Goal: Navigation & Orientation: Find specific page/section

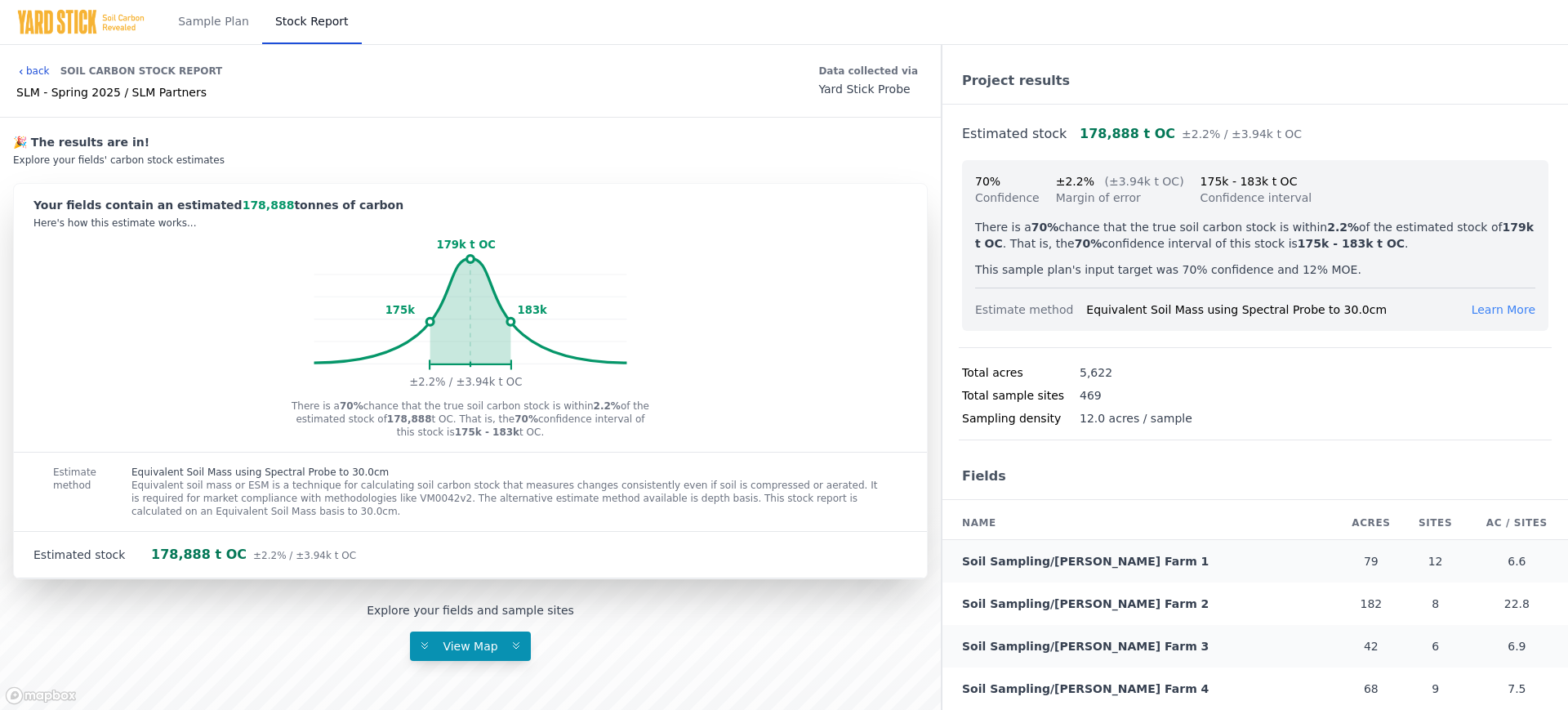
click at [33, 68] on link "back" at bounding box center [33, 70] width 33 height 13
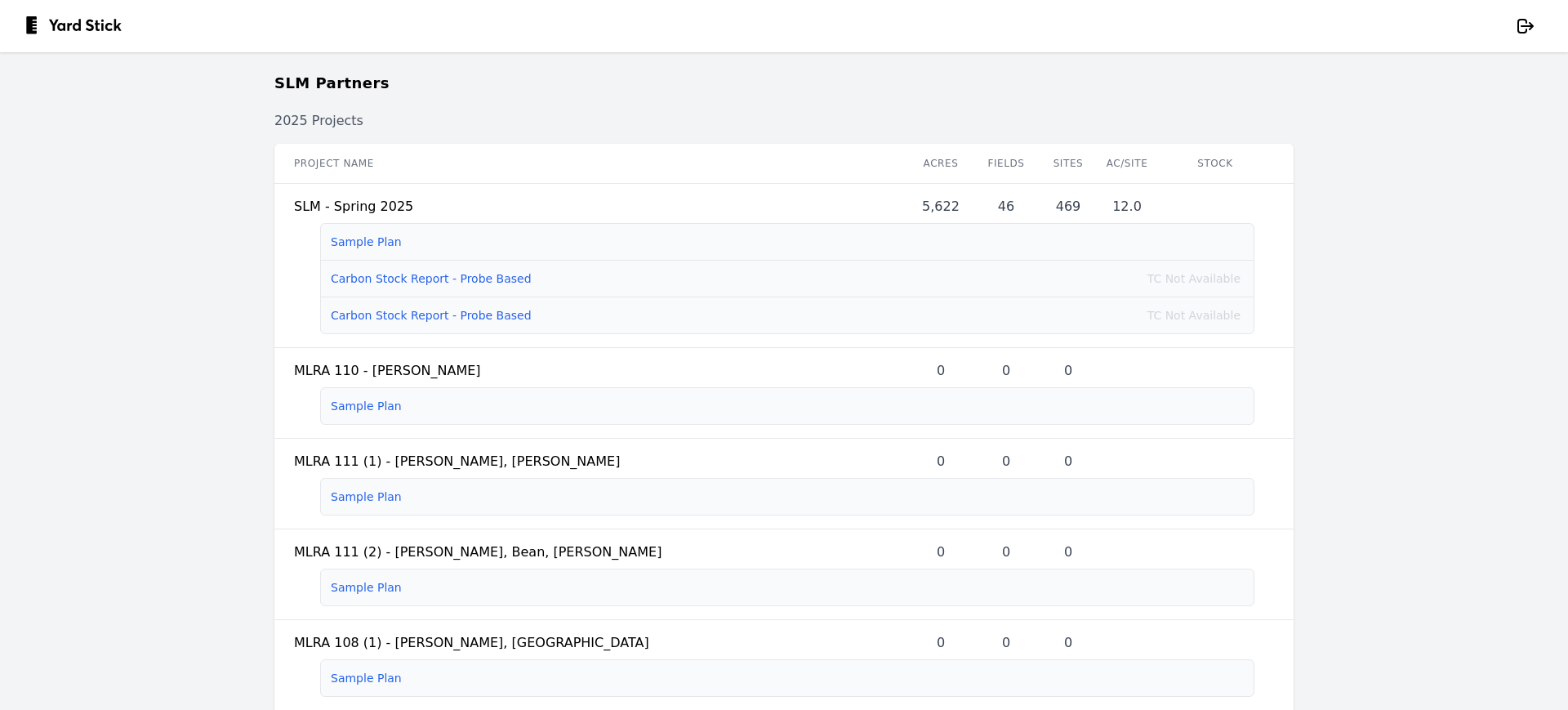
click at [1455, 209] on main "SLM Partners 2025 Projects Project name Acres Fields Sites Ac/Site Stock SLM - …" at bounding box center [784, 381] width 1568 height 657
click at [1481, 300] on main "SLM Partners 2025 Projects Project name Acres Fields Sites Ac/Site Stock SLM - …" at bounding box center [784, 381] width 1568 height 657
